Goal: Task Accomplishment & Management: Manage account settings

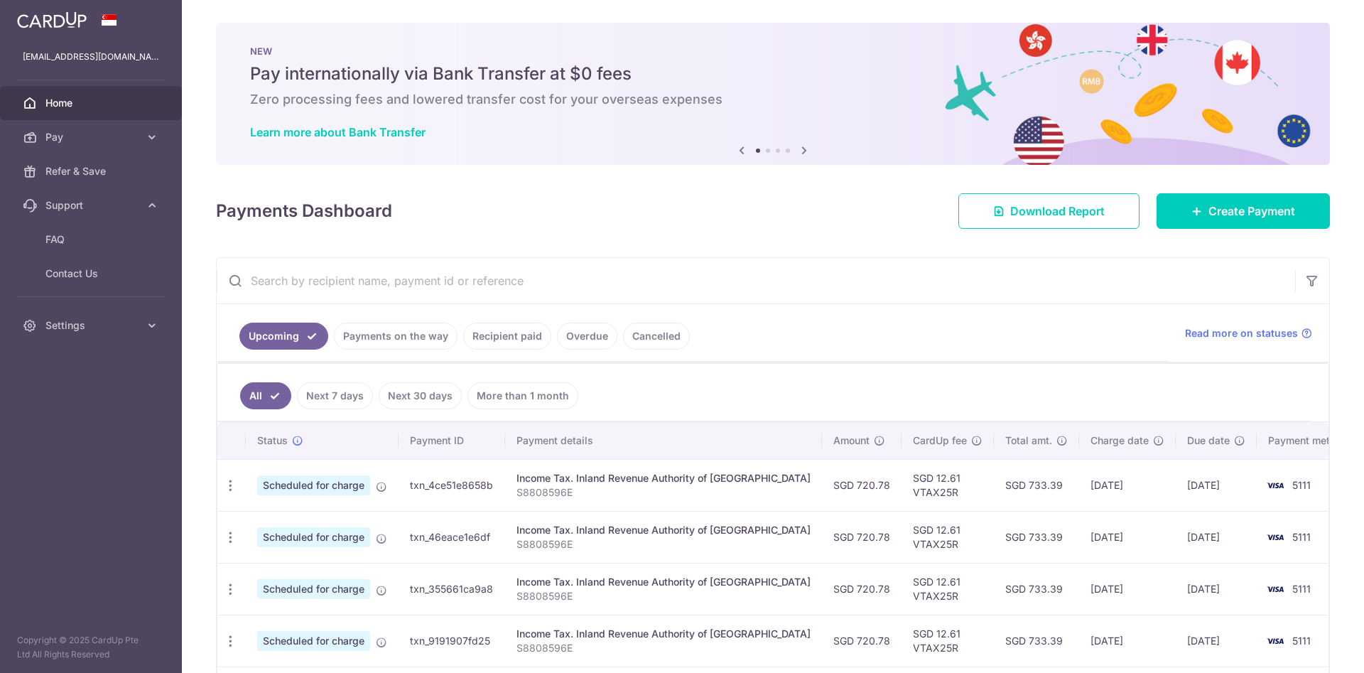
click at [225, 481] on icon "button" at bounding box center [230, 485] width 15 height 15
click at [315, 523] on span "Update payment" at bounding box center [306, 524] width 97 height 17
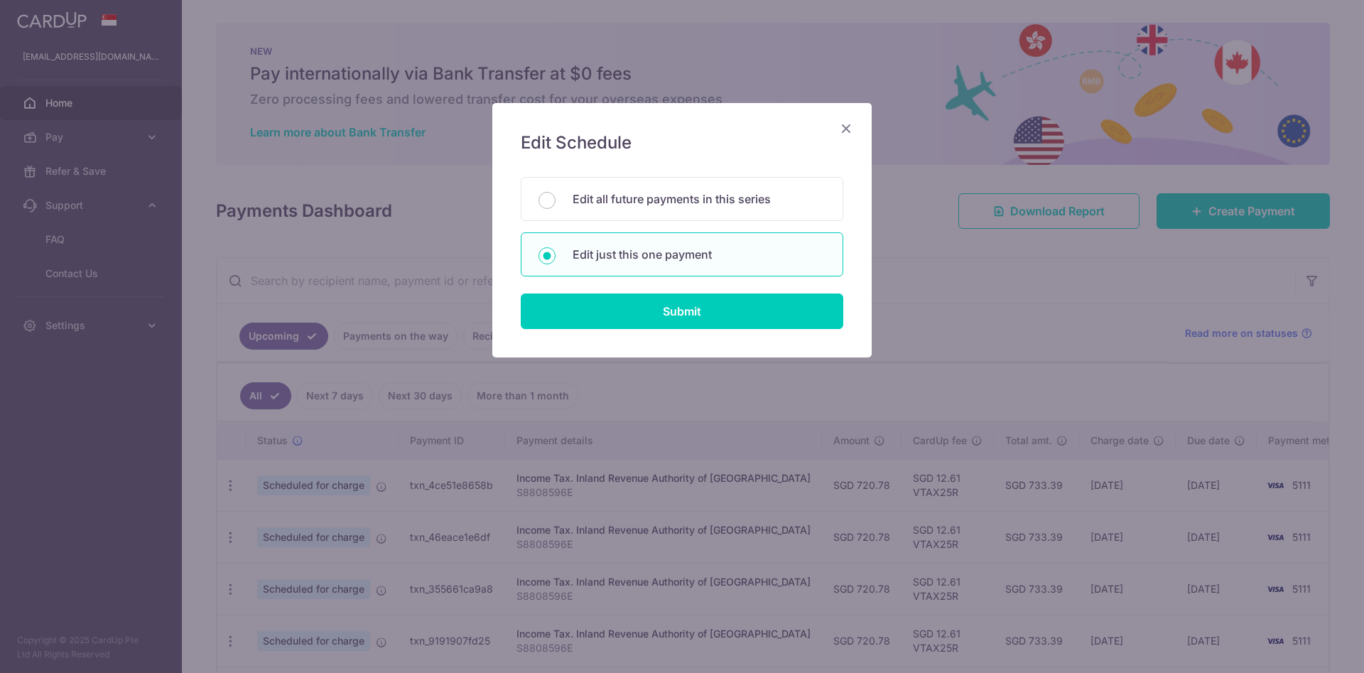
click at [638, 259] on p "Edit just this one payment" at bounding box center [699, 254] width 253 height 17
click at [556, 259] on input "Edit just this one payment" at bounding box center [547, 255] width 17 height 17
radio input "true"
click at [693, 314] on input "Submit" at bounding box center [682, 311] width 323 height 36
radio input "true"
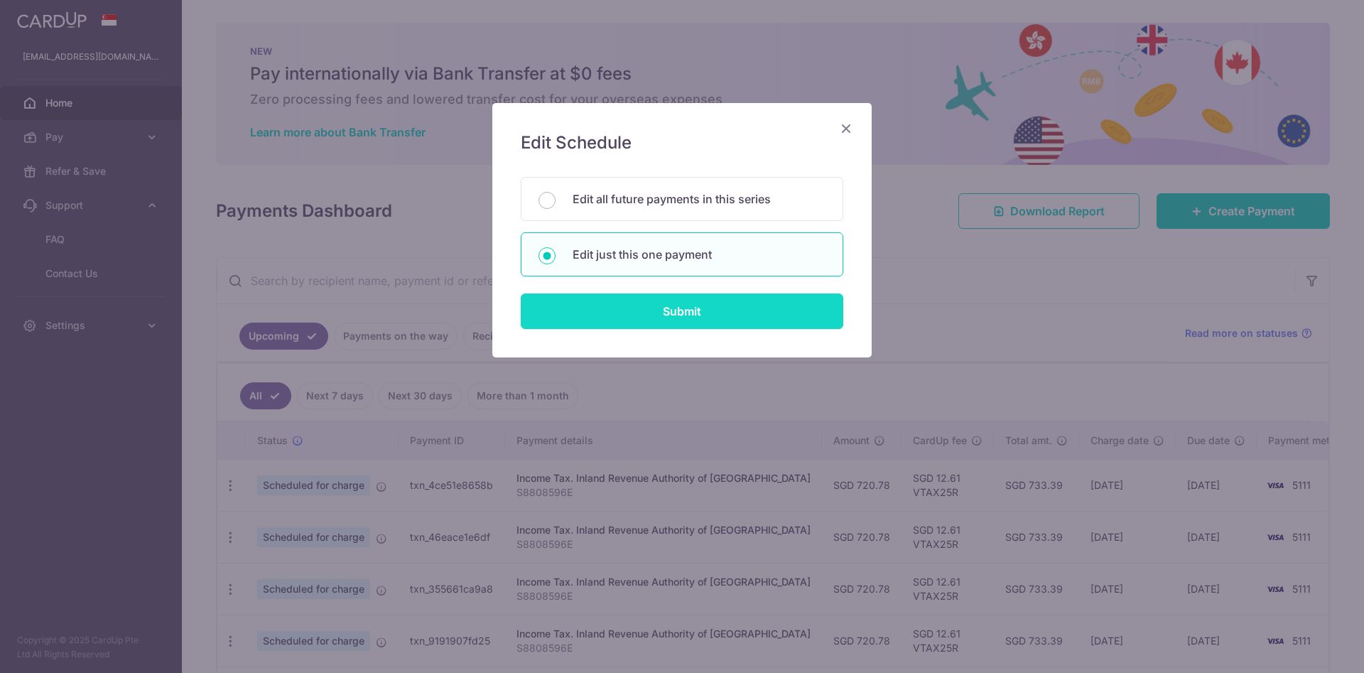
type input "720.78"
type input "[DATE]"
type input "S8808596E"
type input "VTAX25R"
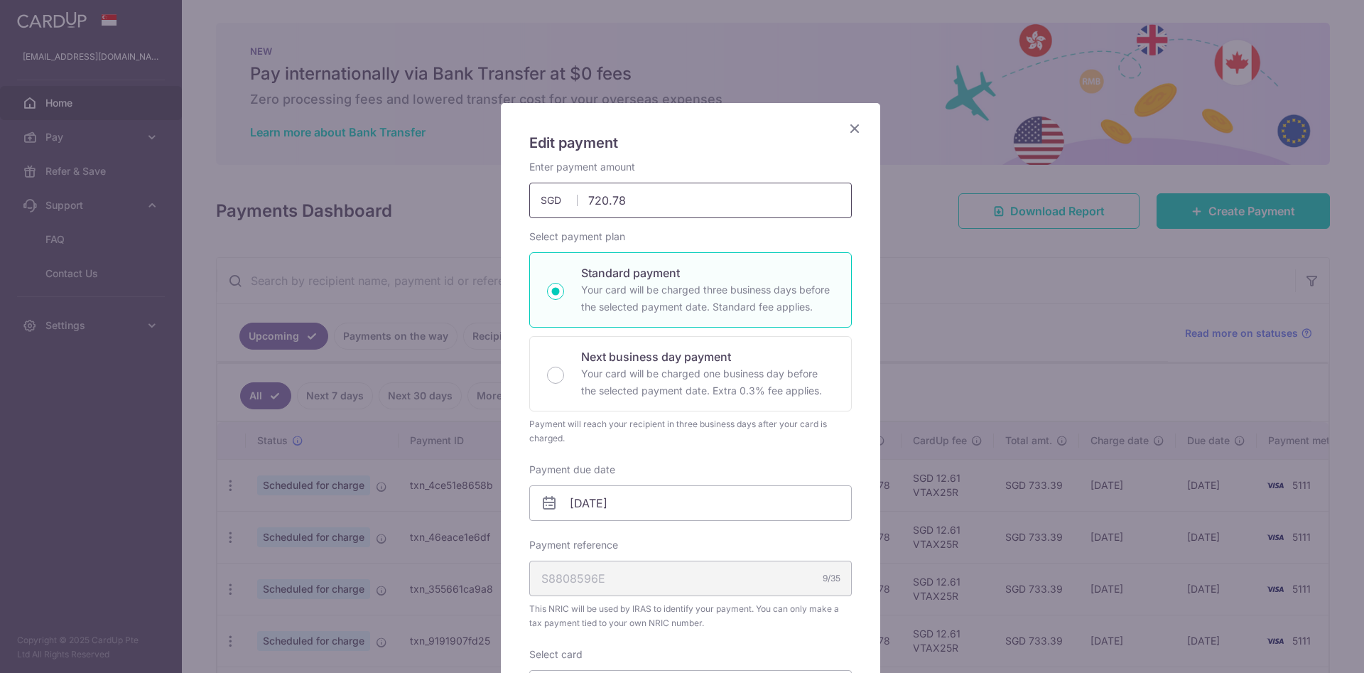
drag, startPoint x: 583, startPoint y: 198, endPoint x: 627, endPoint y: 197, distance: 44.8
click at [627, 197] on input "720.78" at bounding box center [690, 201] width 323 height 36
type input "676.60"
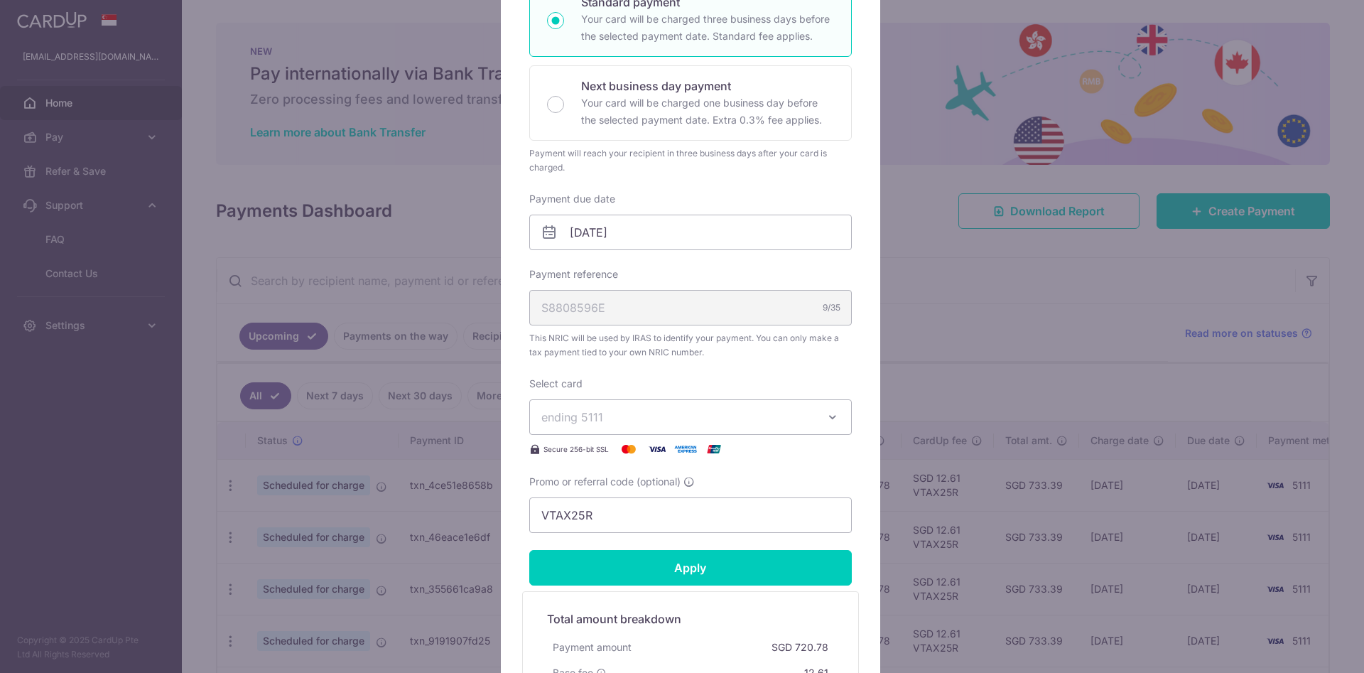
scroll to position [320, 0]
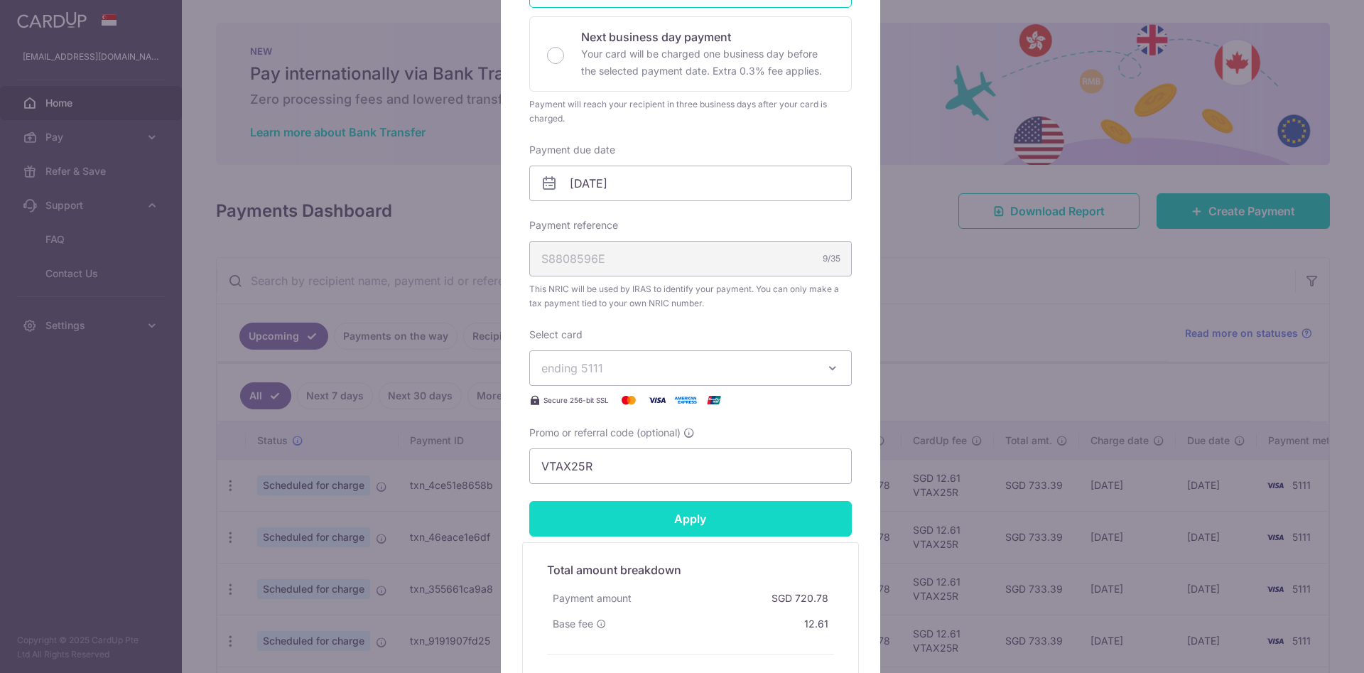
click at [681, 514] on form "By clicking apply, you will make changes to all payments to Inland Revenue Auth…" at bounding box center [690, 270] width 323 height 860
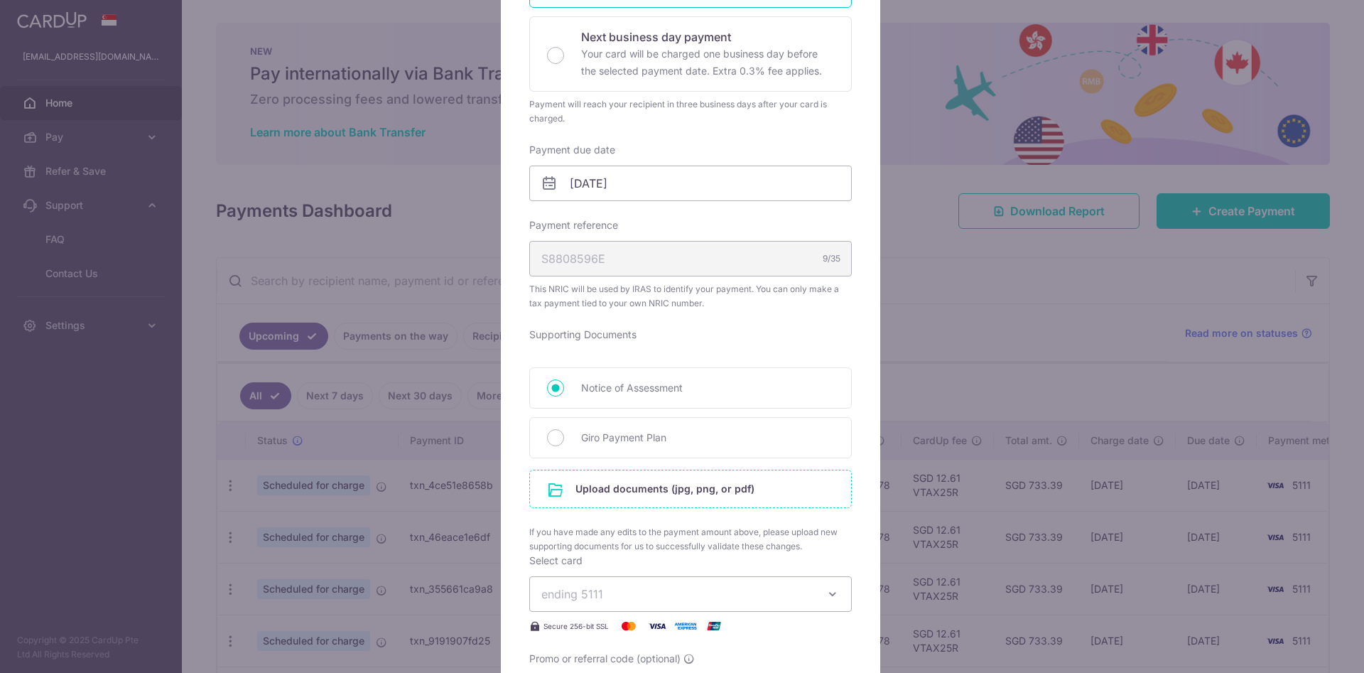
click at [711, 490] on input "file" at bounding box center [690, 488] width 321 height 37
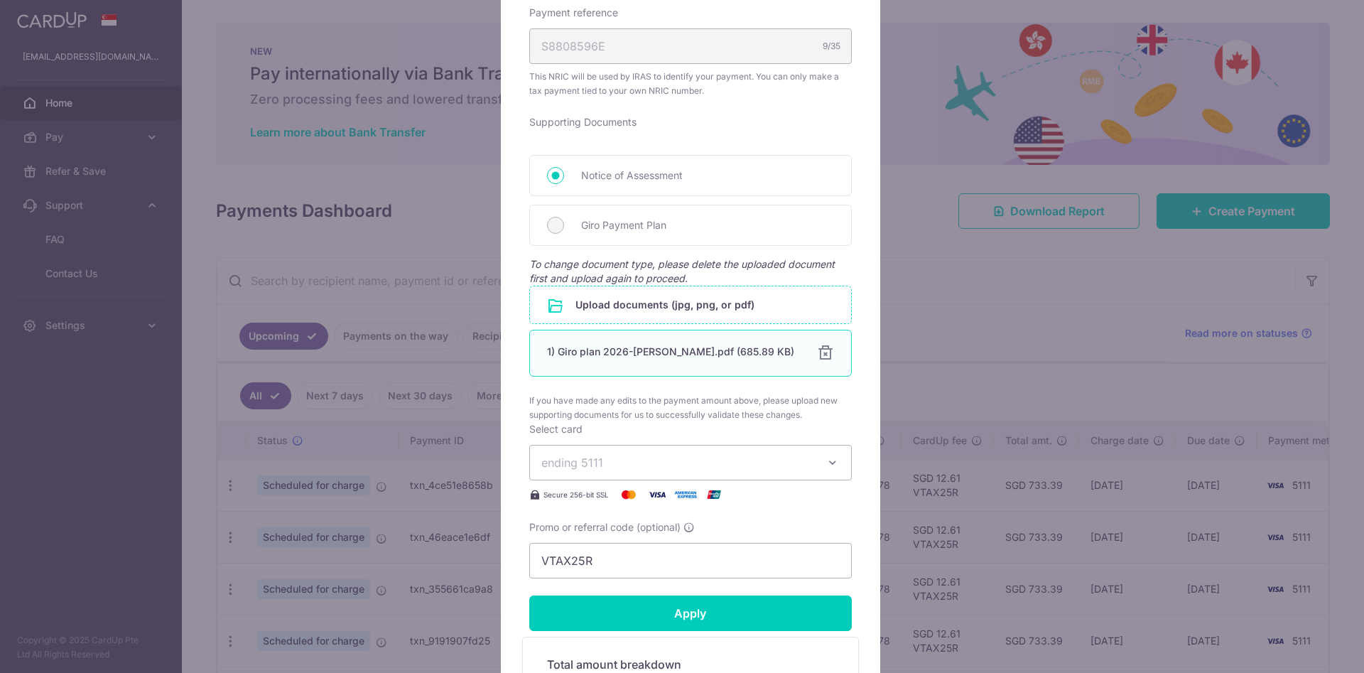
scroll to position [533, 0]
click at [696, 613] on input "Apply" at bounding box center [690, 613] width 323 height 36
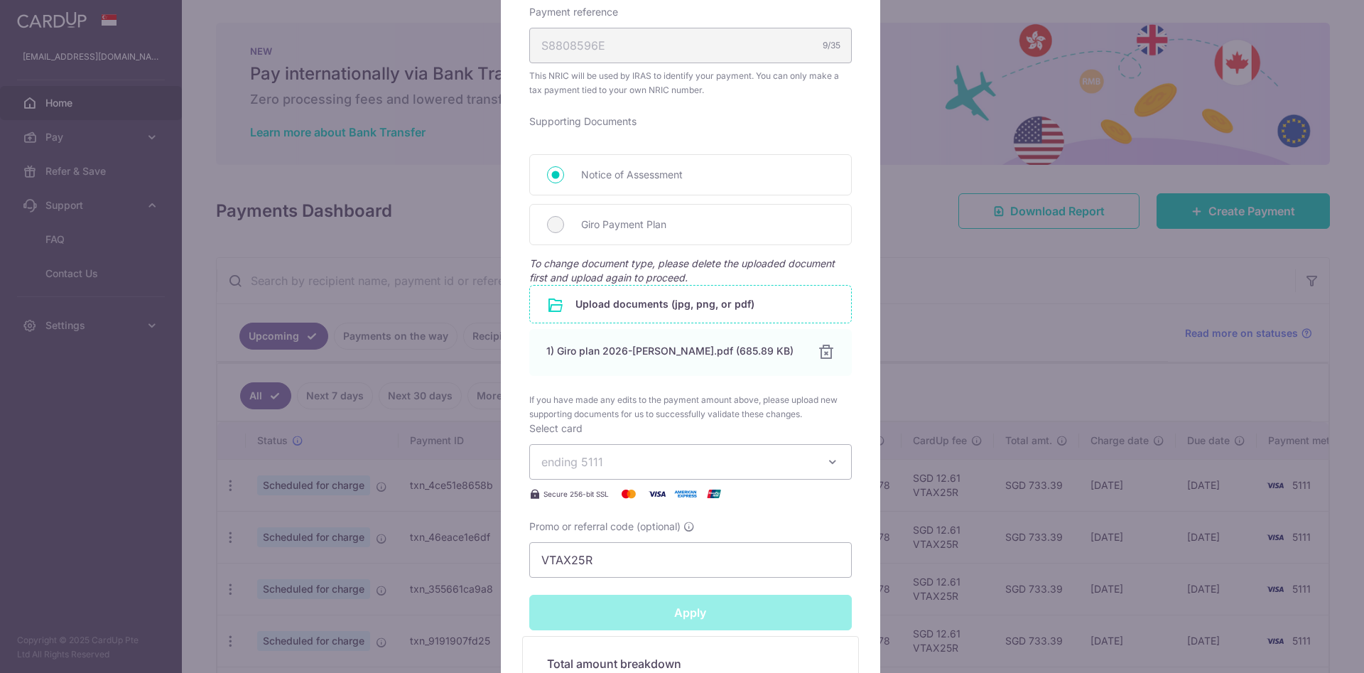
type input "Successfully Applied"
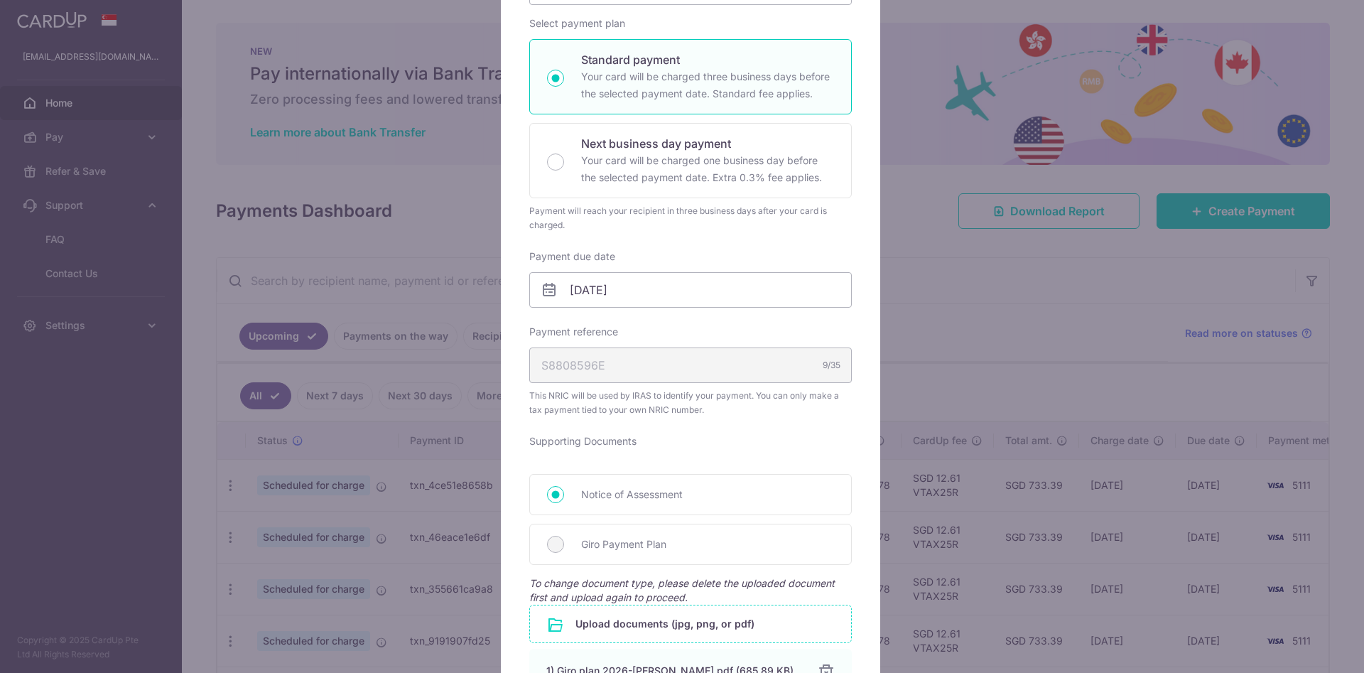
scroll to position [0, 0]
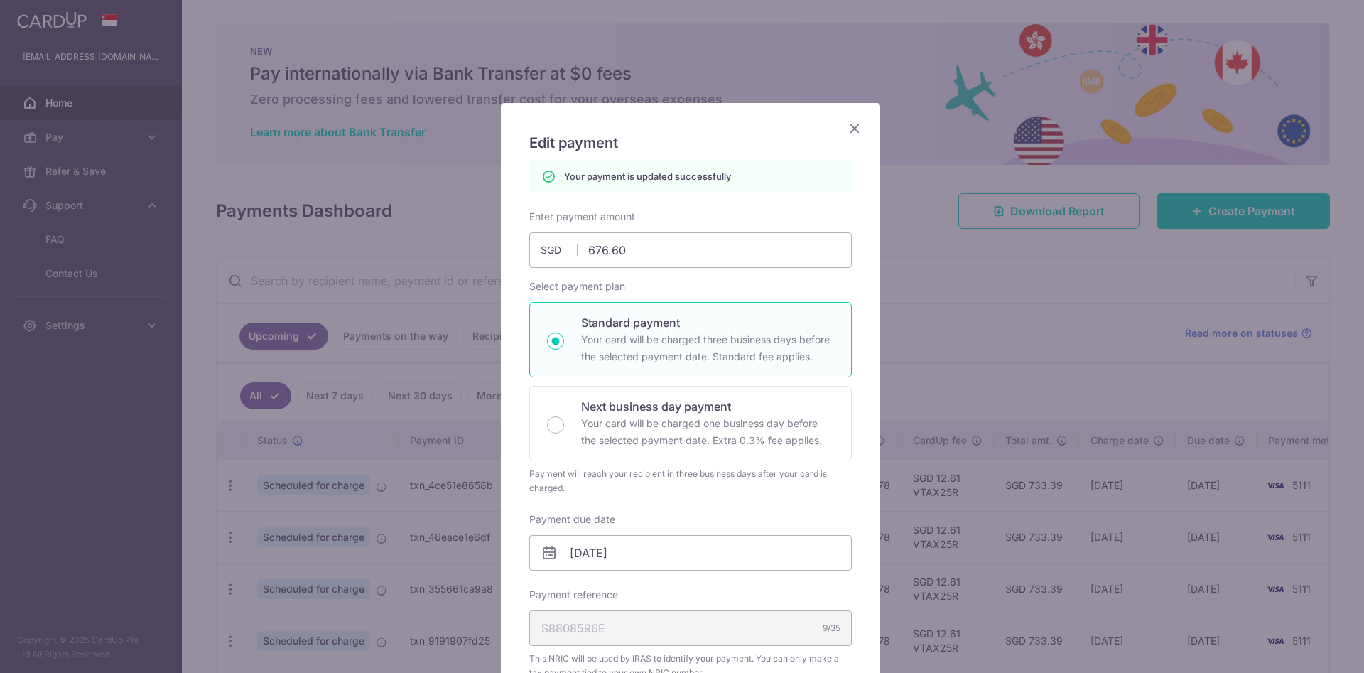
click at [849, 126] on icon "Close" at bounding box center [854, 128] width 17 height 18
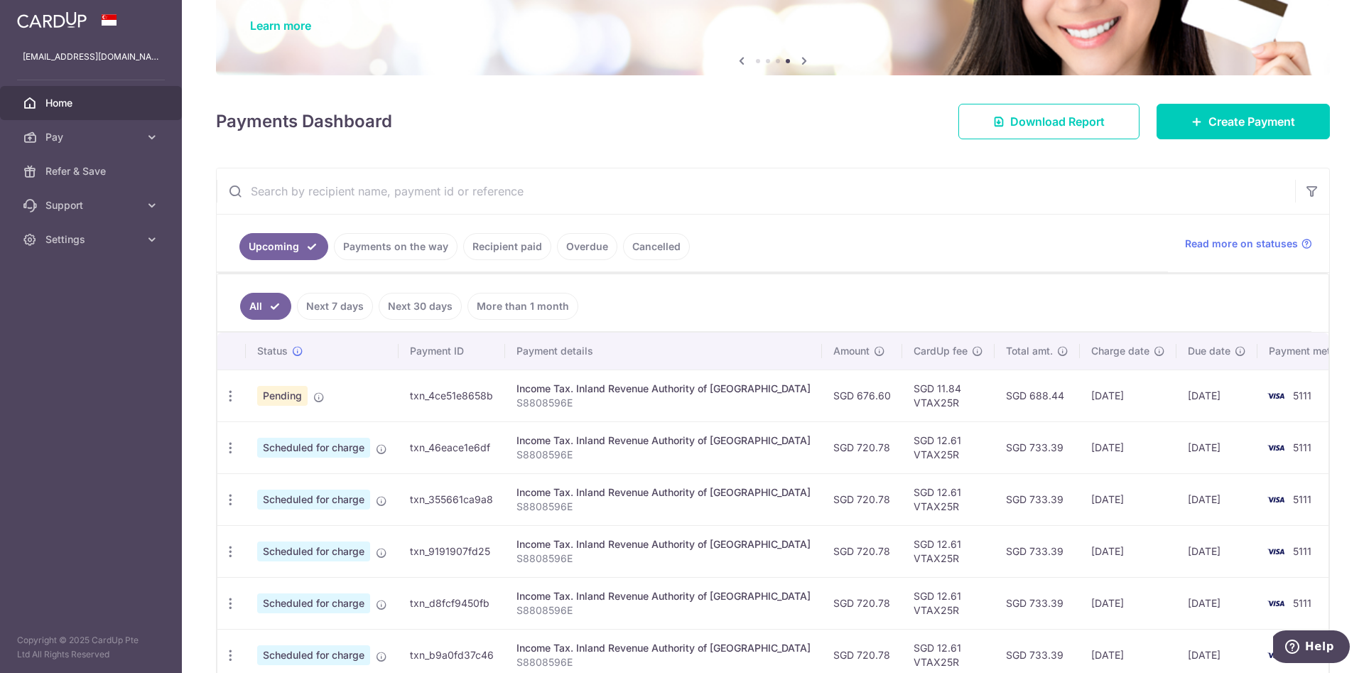
scroll to position [184, 0]
